Goal: Information Seeking & Learning: Learn about a topic

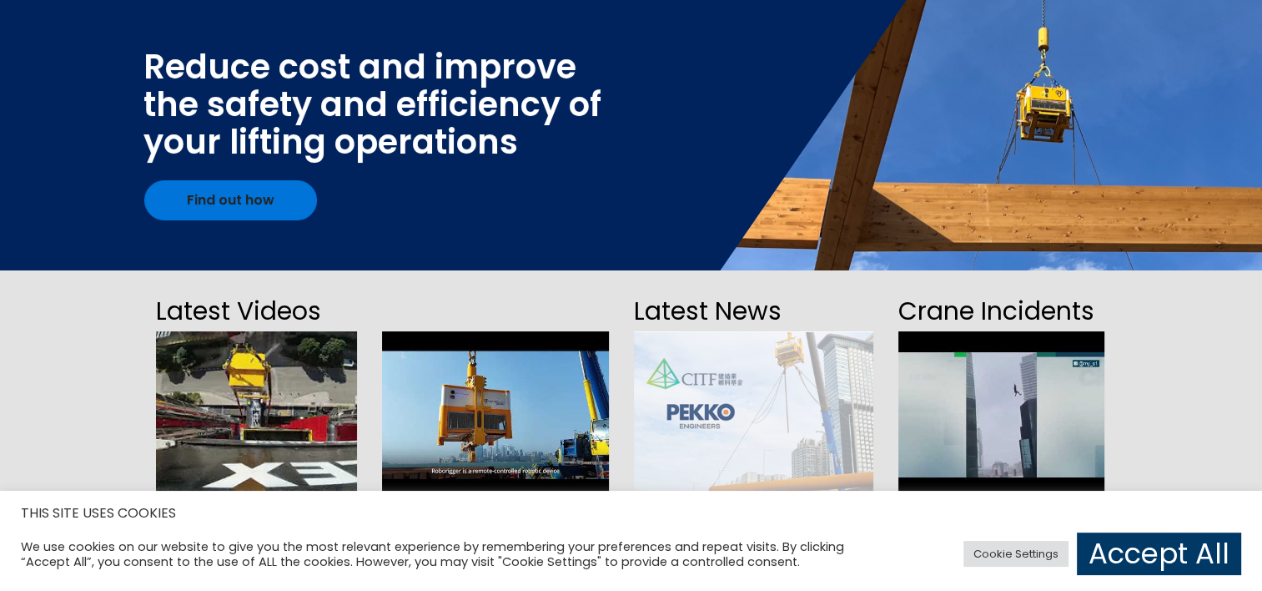
scroll to position [167, 0]
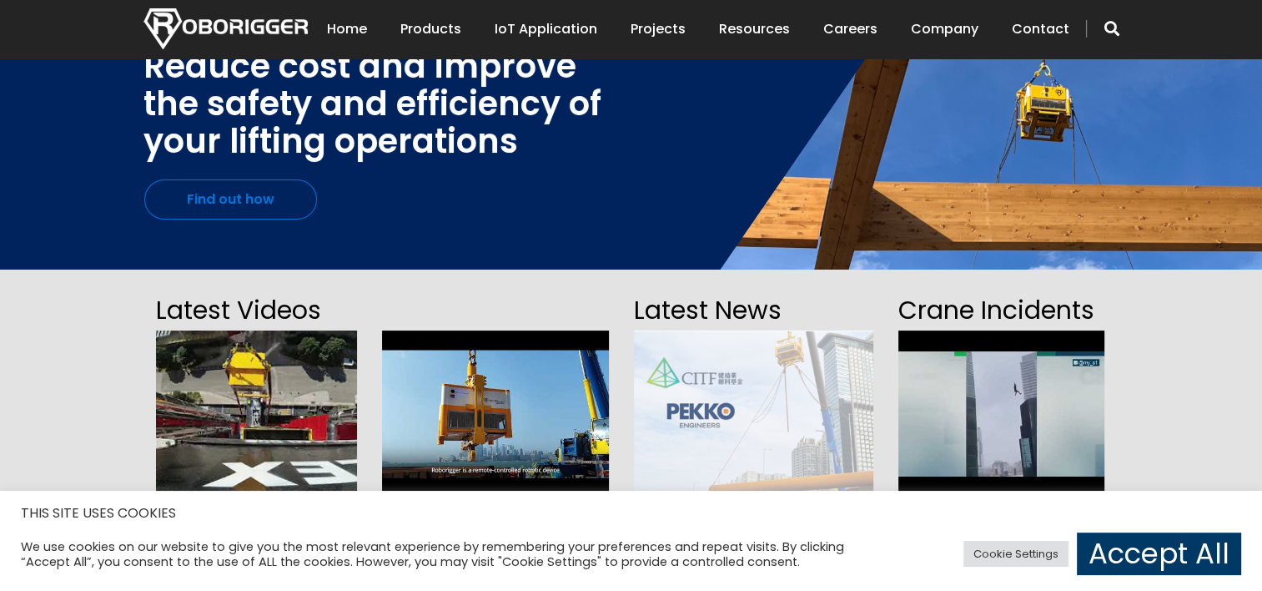
click at [247, 203] on link "Find out how" at bounding box center [230, 199] width 173 height 40
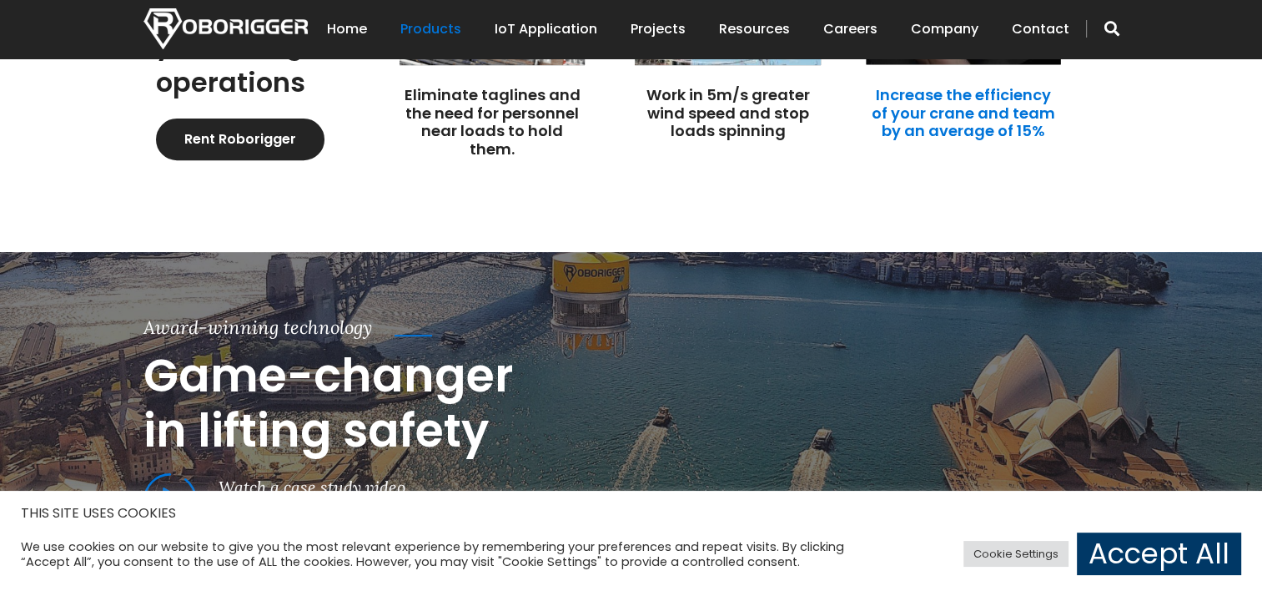
scroll to position [668, 0]
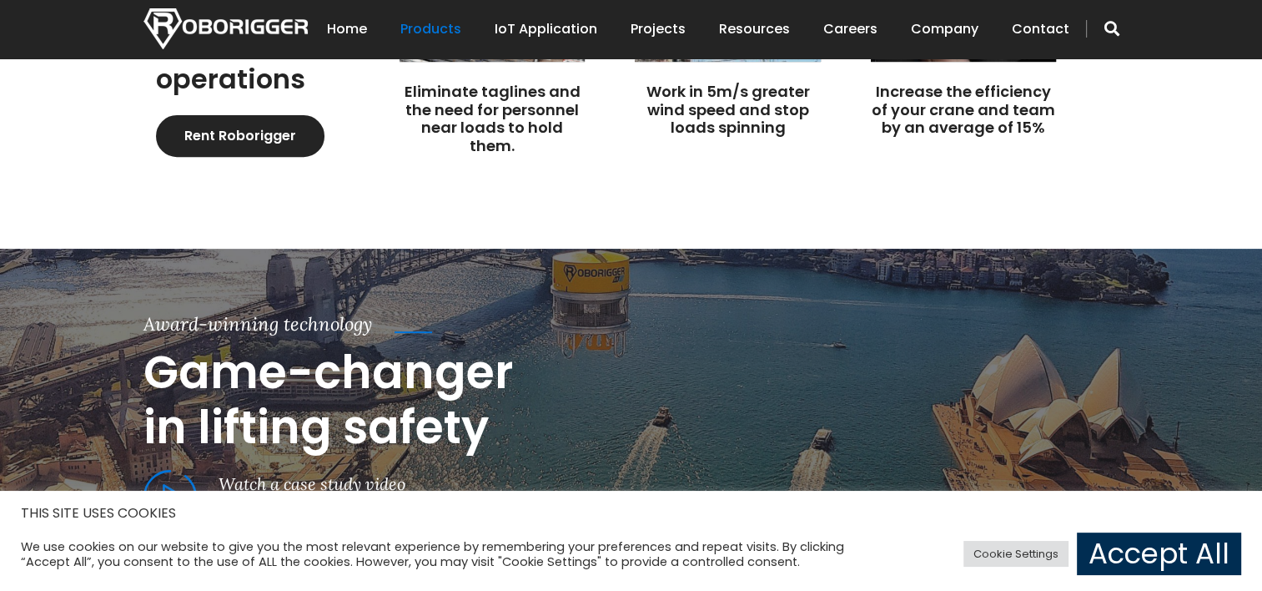
click at [1156, 544] on link "Accept All" at bounding box center [1159, 553] width 164 height 43
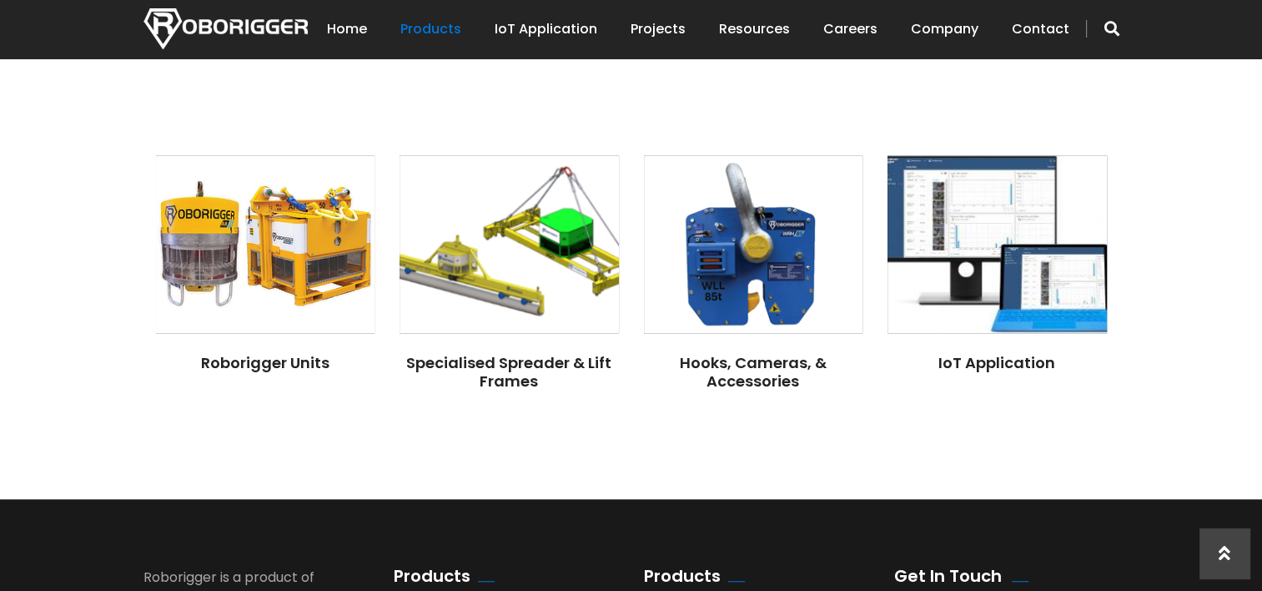
scroll to position [1335, 0]
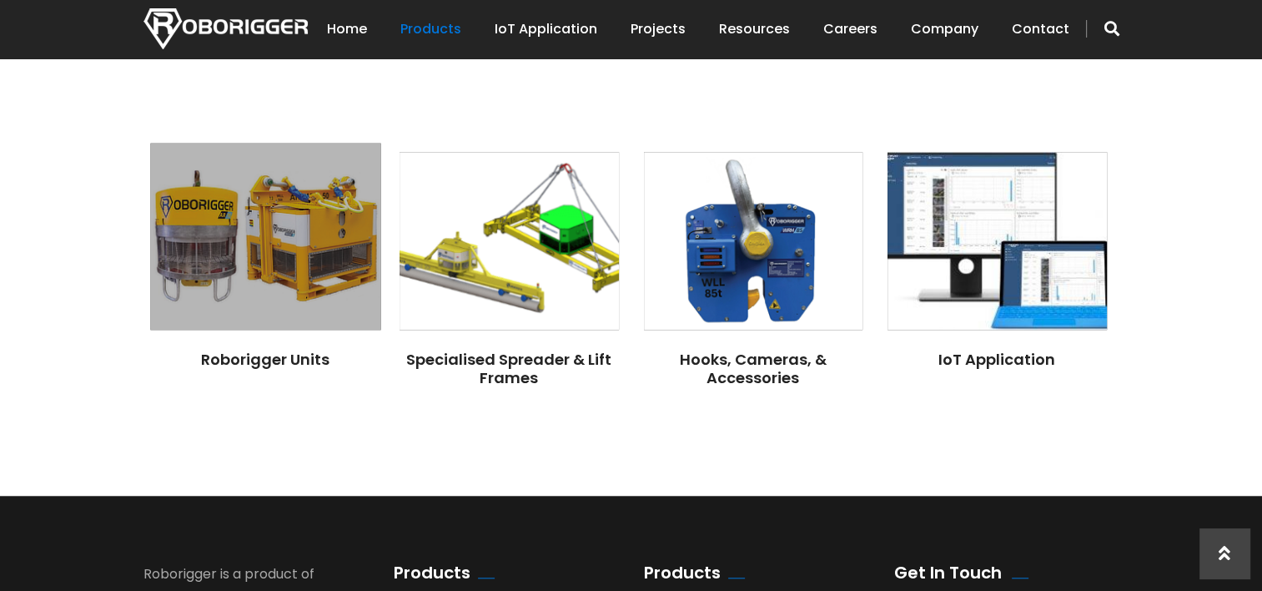
click at [337, 256] on img at bounding box center [265, 237] width 230 height 187
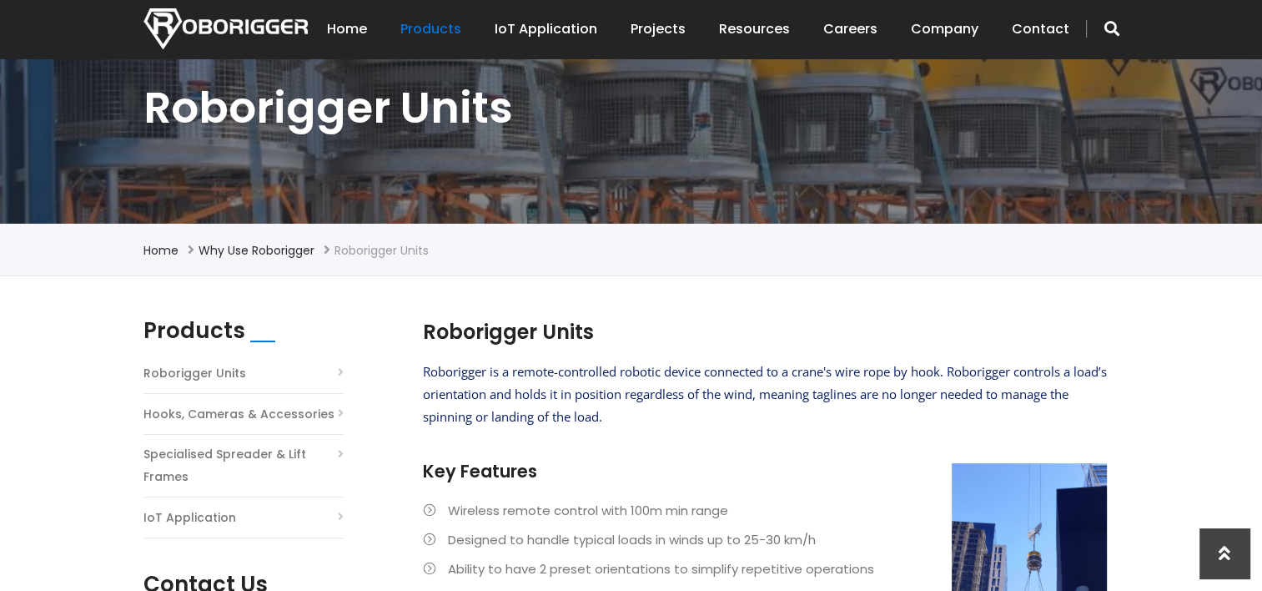
scroll to position [214, 0]
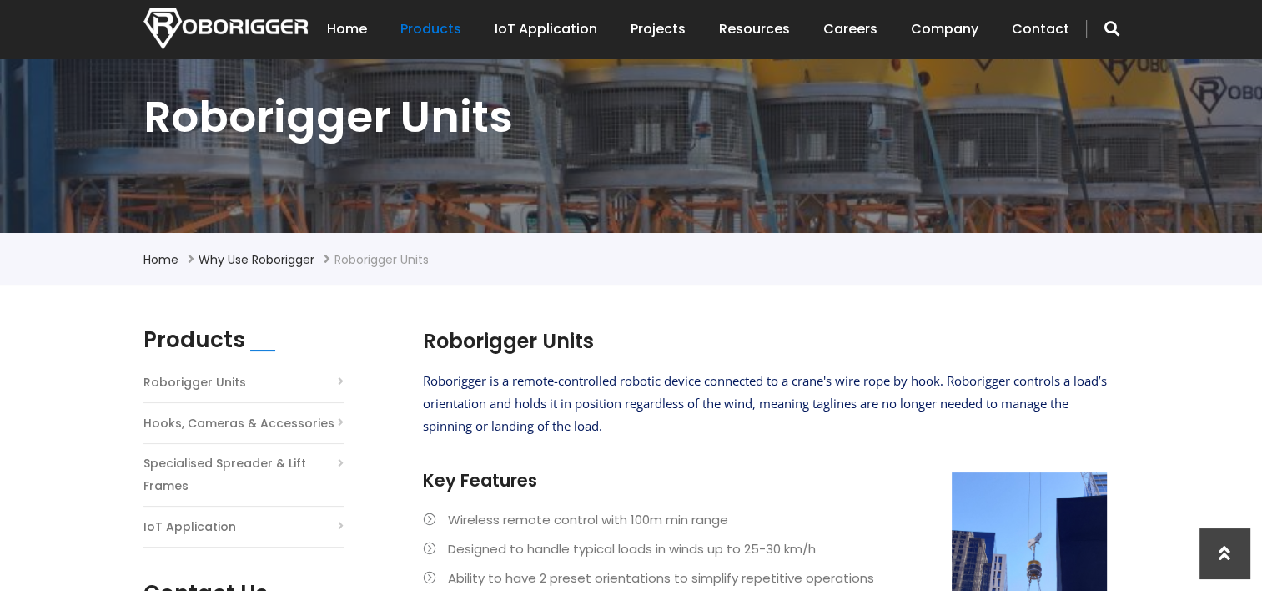
click at [215, 377] on link "Roborigger Units" at bounding box center [195, 382] width 103 height 23
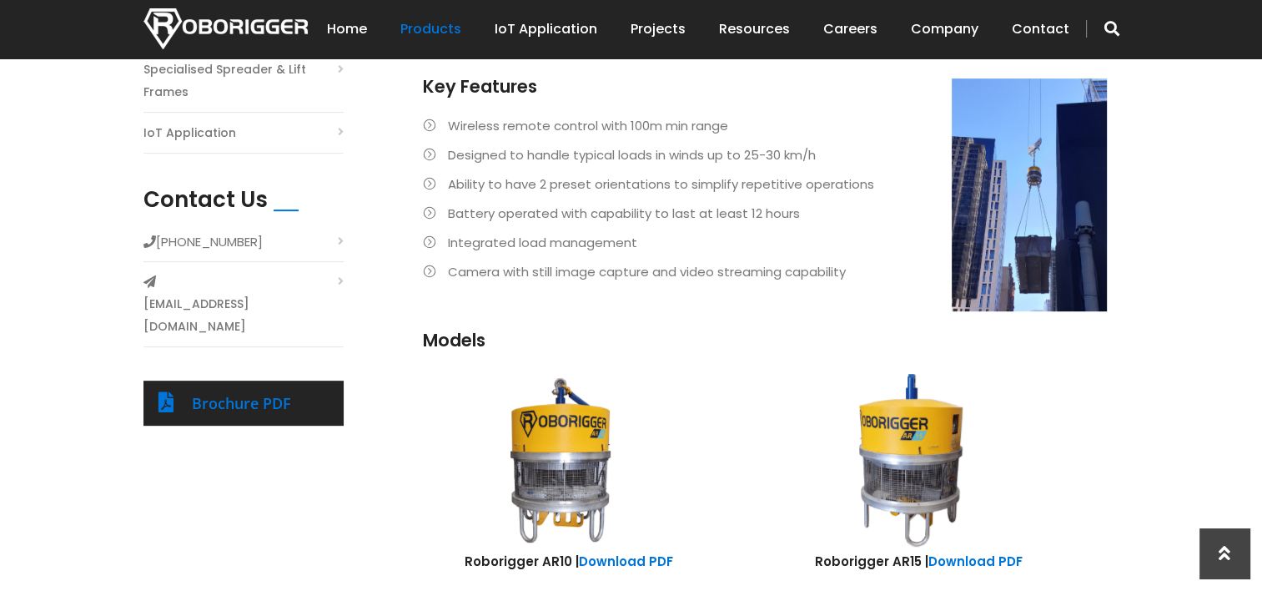
scroll to position [334, 0]
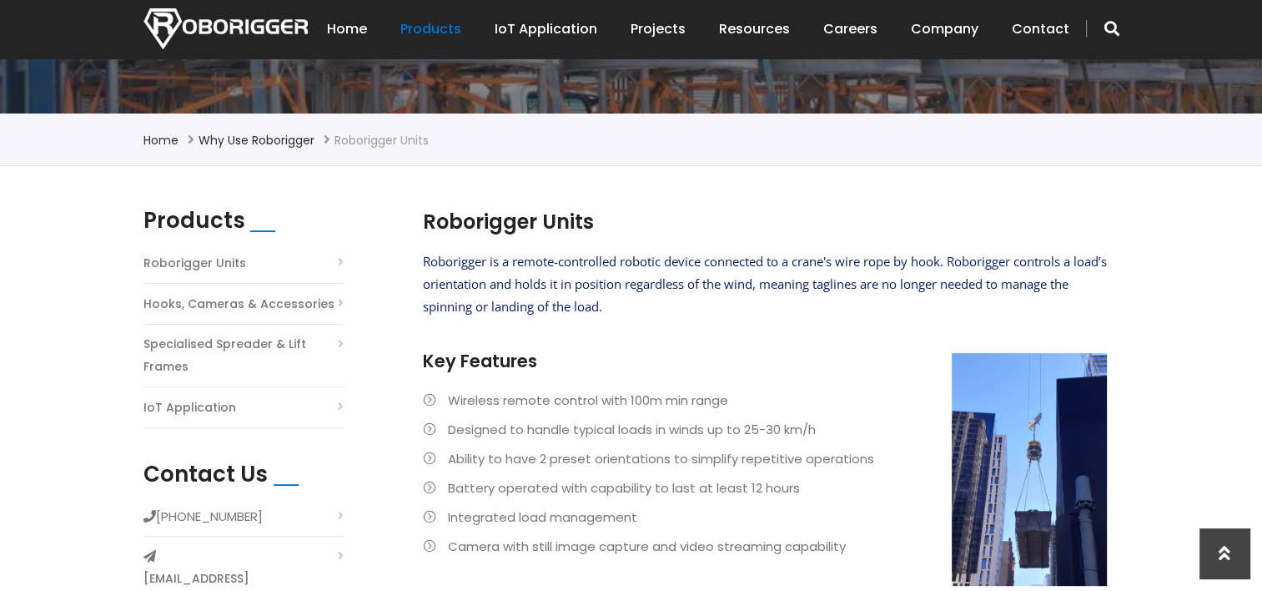
click at [180, 310] on link "Hooks, Cameras & Accessories" at bounding box center [239, 304] width 191 height 23
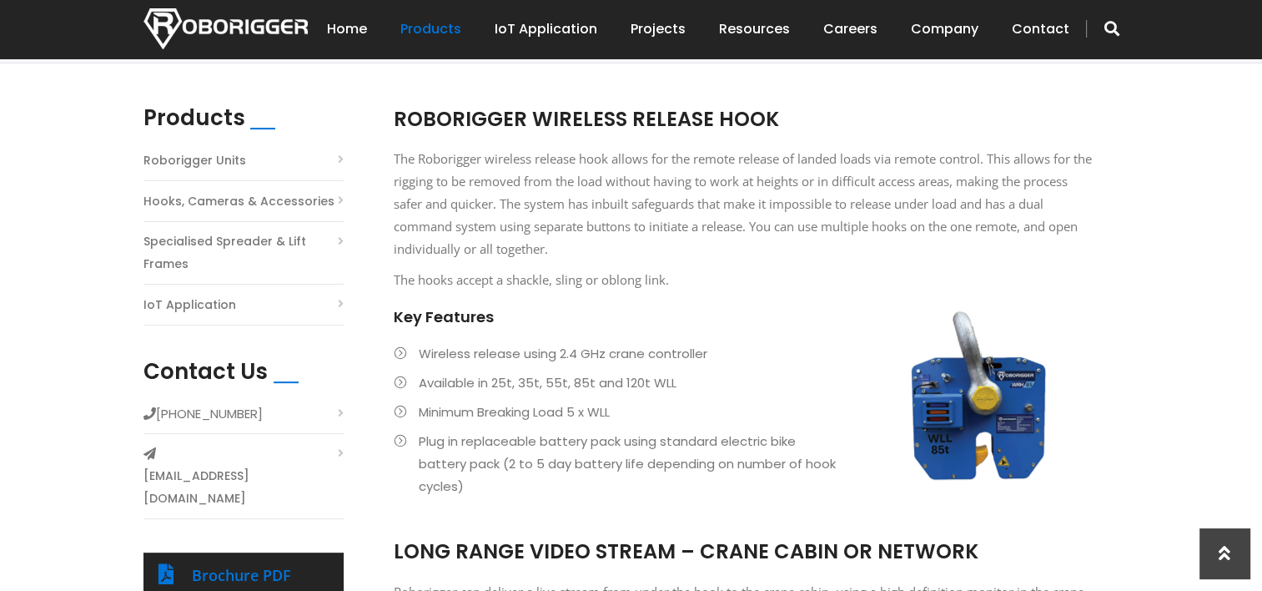
scroll to position [417, 0]
